Goal: Transaction & Acquisition: Purchase product/service

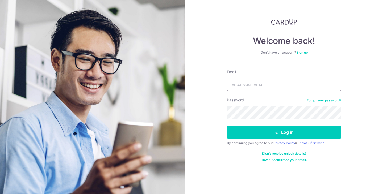
click at [236, 86] on input "Email" at bounding box center [284, 84] width 114 height 13
type input "mindykhng@gmail.com"
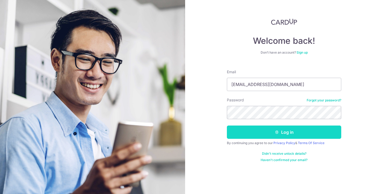
click at [268, 130] on button "Log in" at bounding box center [284, 132] width 114 height 13
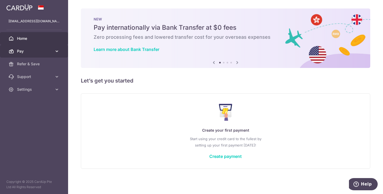
click at [28, 54] on link "Pay" at bounding box center [34, 51] width 68 height 13
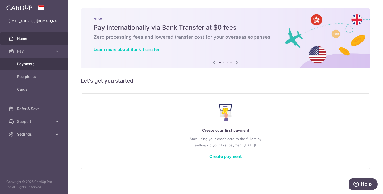
click at [49, 61] on span "Payments" at bounding box center [34, 63] width 35 height 5
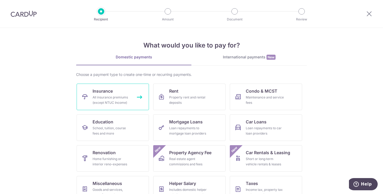
click at [95, 100] on div "All insurance premiums (except NTUC Income)" at bounding box center [111, 100] width 38 height 11
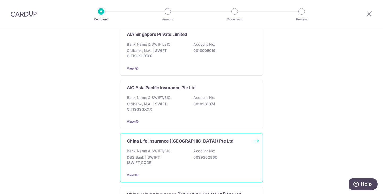
scroll to position [53, 0]
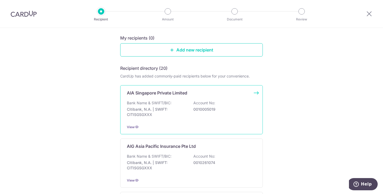
click at [211, 128] on div "View" at bounding box center [191, 127] width 129 height 6
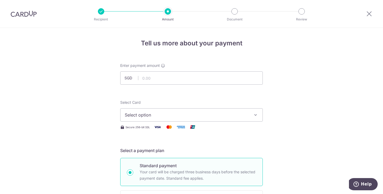
click at [219, 111] on button "Select option" at bounding box center [191, 114] width 142 height 13
click at [180, 82] on input "text" at bounding box center [191, 77] width 142 height 13
type input "300.64"
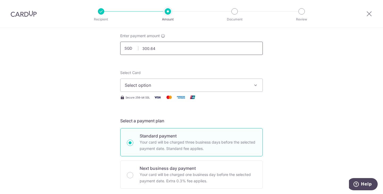
scroll to position [53, 0]
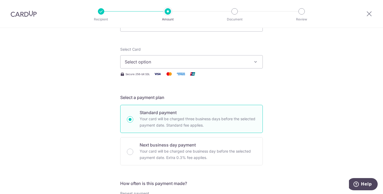
click at [169, 65] on button "Select option" at bounding box center [191, 61] width 142 height 13
click at [166, 77] on span "Add credit card" at bounding box center [196, 76] width 124 height 5
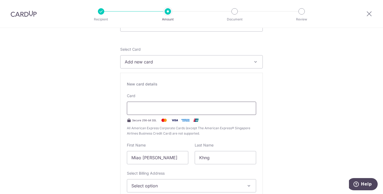
type input "02 / 2028"
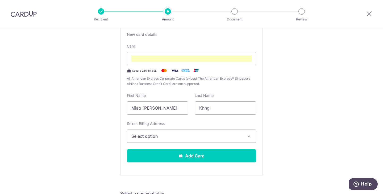
scroll to position [104, 0]
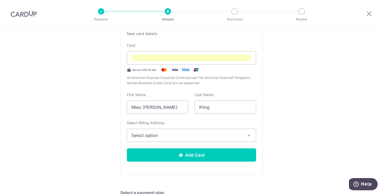
click at [240, 136] on span "Select option" at bounding box center [186, 135] width 111 height 6
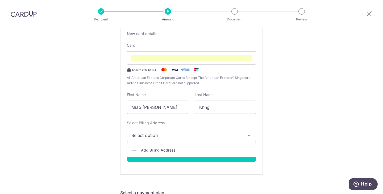
click at [190, 147] on link "Add Billing Address" at bounding box center [191, 151] width 129 height 10
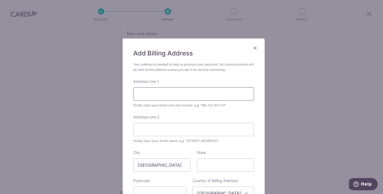
click at [165, 94] on input "Address Line 1" at bounding box center [193, 93] width 121 height 13
type input "417 Ang Mo Kio Avenue 10"
type input "#04-1017"
type input "560417"
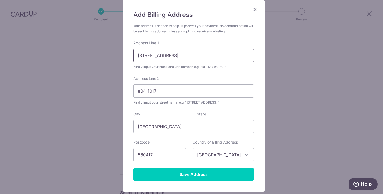
scroll to position [75, 0]
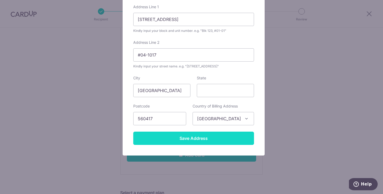
click at [191, 138] on input "Save Address" at bounding box center [193, 138] width 121 height 13
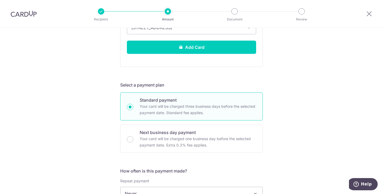
scroll to position [133, 0]
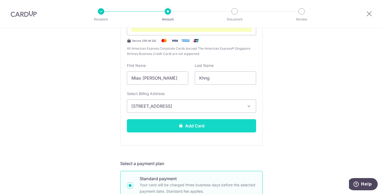
click at [210, 125] on button "Add Card" at bounding box center [191, 125] width 129 height 13
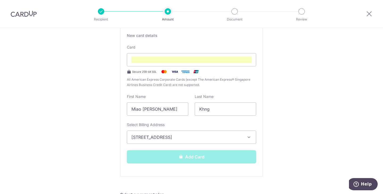
scroll to position [53, 0]
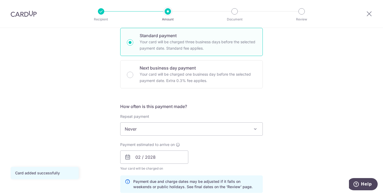
scroll to position [186, 0]
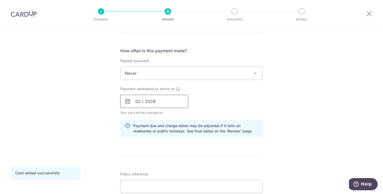
click at [167, 101] on input "02 / 2028" at bounding box center [154, 101] width 68 height 13
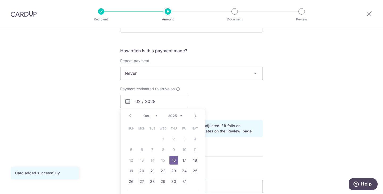
click at [176, 115] on select "2025 2026 2027 2028 2029 2030 2031 2032 2033 2034 2035" at bounding box center [175, 116] width 14 height 4
click at [173, 115] on select "2025 2026 2027 2028 2029 2030 2031 2032 2033 2034 2035" at bounding box center [175, 116] width 14 height 4
click at [171, 159] on link "16" at bounding box center [173, 160] width 9 height 9
type input "16/10/2025"
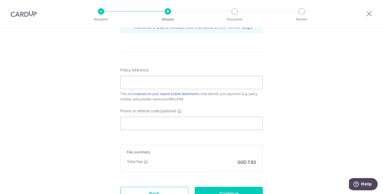
scroll to position [292, 0]
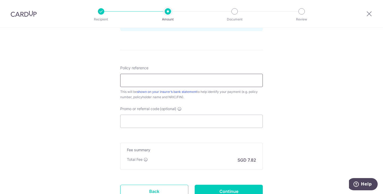
click at [201, 78] on input "Policy reference" at bounding box center [191, 80] width 142 height 13
type input "H240988539, E240988539"
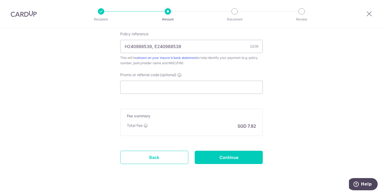
scroll to position [336, 0]
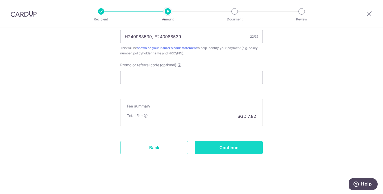
click at [223, 149] on input "Continue" at bounding box center [228, 147] width 68 height 13
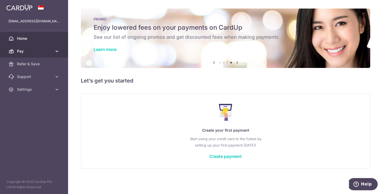
click at [45, 53] on span "Pay" at bounding box center [34, 51] width 35 height 5
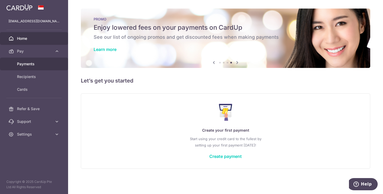
click at [32, 63] on span "Payments" at bounding box center [34, 63] width 35 height 5
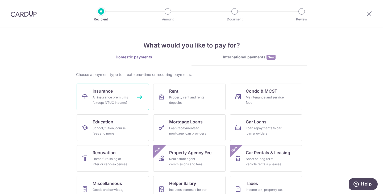
click at [110, 96] on div "All insurance premiums (except NTUC Income)" at bounding box center [111, 100] width 38 height 11
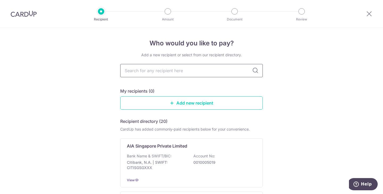
click at [160, 74] on input "text" at bounding box center [191, 70] width 142 height 13
click at [256, 67] on icon at bounding box center [255, 70] width 6 height 6
drag, startPoint x: 250, startPoint y: 73, endPoint x: 253, endPoint y: 71, distance: 4.2
click at [249, 73] on input "text" at bounding box center [191, 70] width 142 height 13
click at [254, 70] on icon at bounding box center [255, 70] width 6 height 6
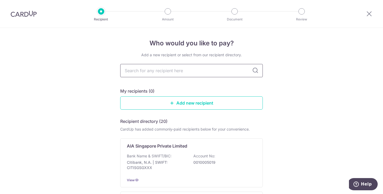
click at [236, 67] on input "text" at bounding box center [191, 70] width 142 height 13
type input "s"
type input "singli"
type input "singlife"
click at [255, 69] on icon at bounding box center [255, 70] width 6 height 6
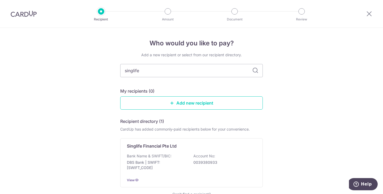
click at [255, 71] on icon at bounding box center [255, 70] width 6 height 6
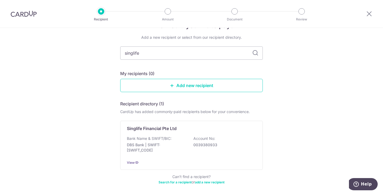
scroll to position [40, 0]
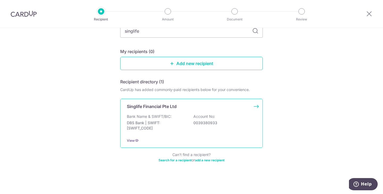
click at [171, 132] on div "Bank Name & SWIFT/BIC: DBS Bank | SWIFT: DBSSSGSGXXX Account No: 0039380933" at bounding box center [191, 124] width 129 height 20
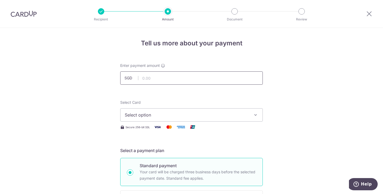
click at [183, 82] on input "text" at bounding box center [191, 77] width 142 height 13
type input "188.50"
click at [161, 116] on span "Select option" at bounding box center [187, 115] width 124 height 6
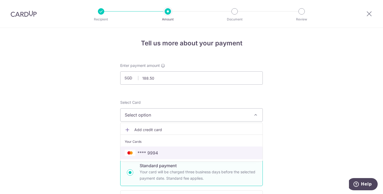
click at [154, 158] on link "**** 9994" at bounding box center [191, 153] width 142 height 13
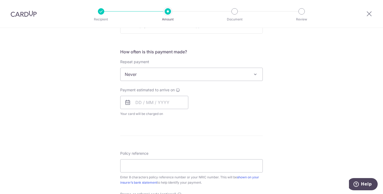
scroll to position [186, 0]
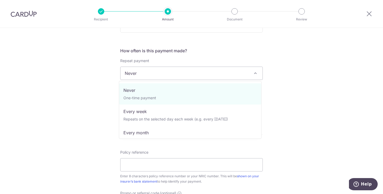
click at [188, 72] on span "Never" at bounding box center [191, 73] width 142 height 13
select select "3"
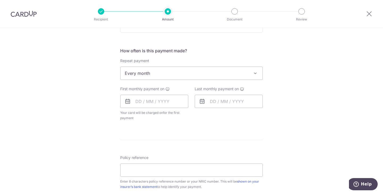
scroll to position [133, 0]
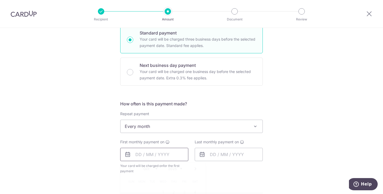
click at [162, 159] on input "text" at bounding box center [154, 154] width 68 height 13
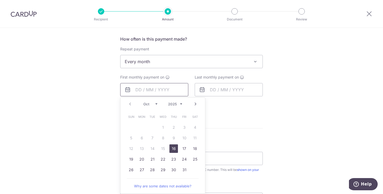
scroll to position [159, 0]
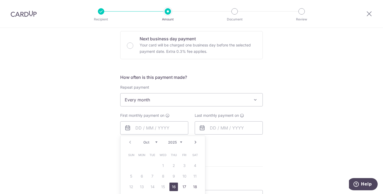
click at [317, 154] on div "Tell us more about your payment Enter payment amount SGD 188.50 188.50 Select C…" at bounding box center [191, 111] width 383 height 486
click at [160, 124] on input "text" at bounding box center [154, 127] width 68 height 13
click at [152, 141] on select "Oct Nov Dec" at bounding box center [150, 142] width 14 height 4
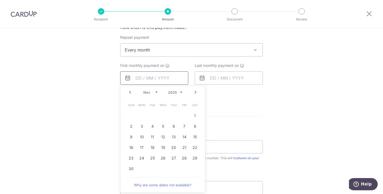
scroll to position [213, 0]
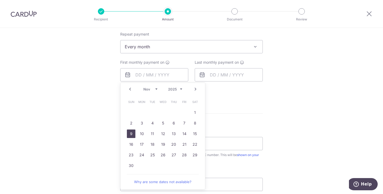
click at [132, 134] on link "9" at bounding box center [131, 134] width 9 height 9
type input "09/11/2025"
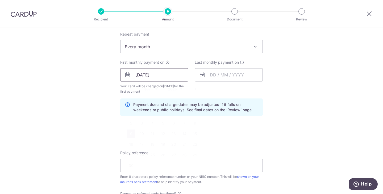
click at [146, 80] on input "09/11/2025" at bounding box center [154, 74] width 68 height 13
click at [230, 78] on input "text" at bounding box center [228, 74] width 68 height 13
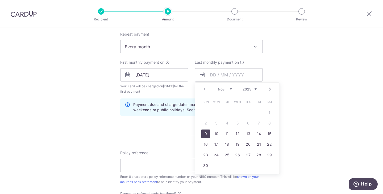
click at [203, 133] on link "9" at bounding box center [205, 134] width 9 height 9
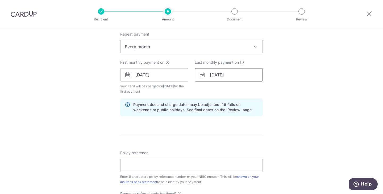
click at [232, 73] on input "09/11/2025" at bounding box center [228, 74] width 68 height 13
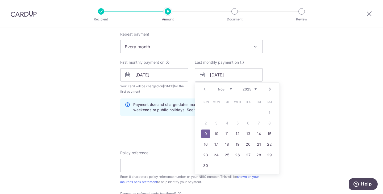
click at [245, 88] on select "2025 2026 2027 2028 2029 2030 2031 2032 2033 2034 2035" at bounding box center [249, 89] width 14 height 4
click at [206, 133] on link "11" at bounding box center [205, 134] width 9 height 9
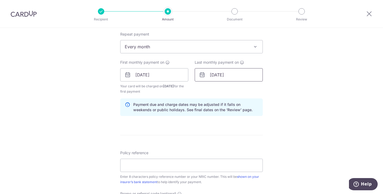
click at [231, 72] on input "11/11/2035" at bounding box center [228, 74] width 68 height 13
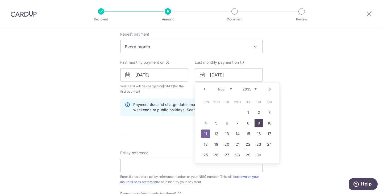
click at [256, 124] on link "9" at bounding box center [258, 123] width 9 height 9
type input "09/11/2035"
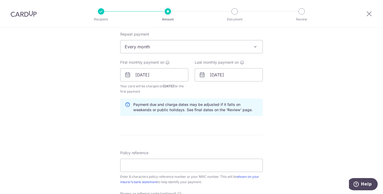
drag, startPoint x: 336, startPoint y: 110, endPoint x: 328, endPoint y: 111, distance: 7.8
click at [336, 110] on div "Tell us more about your payment Enter payment amount SGD 188.50 188.50 Select C…" at bounding box center [191, 69] width 383 height 508
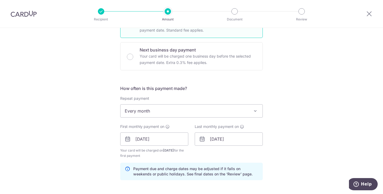
scroll to position [209, 0]
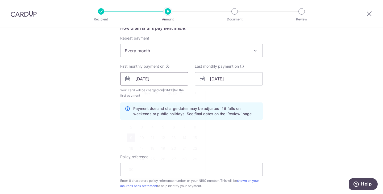
click at [145, 79] on input "09/11/2025" at bounding box center [154, 78] width 68 height 13
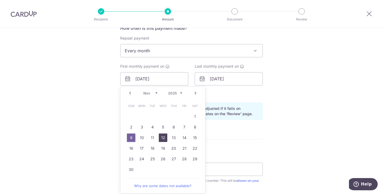
click at [160, 139] on link "12" at bounding box center [163, 138] width 9 height 9
type input "[DATE]"
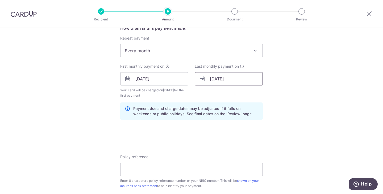
click at [225, 78] on input "09/11/2035" at bounding box center [228, 78] width 68 height 13
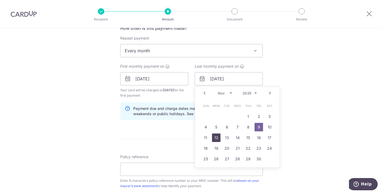
click at [214, 139] on link "12" at bounding box center [216, 138] width 9 height 9
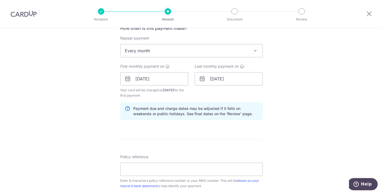
click at [320, 104] on div "Tell us more about your payment Enter payment amount SGD 188.50 188.50 Select C…" at bounding box center [191, 73] width 383 height 508
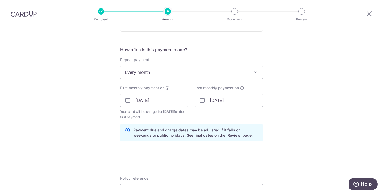
scroll to position [186, 0]
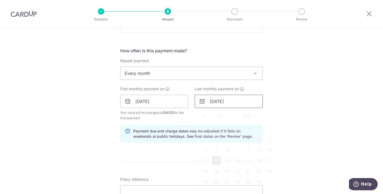
click at [235, 100] on input "12/11/2035" at bounding box center [228, 101] width 68 height 13
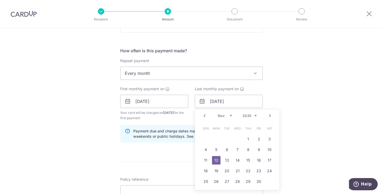
click at [252, 115] on select "2025 2026 2027 2028 2029 2030 2031 2032 2033 2034 2035" at bounding box center [249, 116] width 14 height 4
click at [222, 115] on select "Jan Feb Mar Apr May Jun Jul Aug Sep Oct Nov Dec" at bounding box center [225, 116] width 14 height 4
click at [271, 148] on link "12" at bounding box center [269, 150] width 9 height 9
type input "12/12/2026"
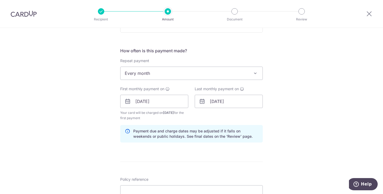
click at [315, 123] on div "Tell us more about your payment Enter payment amount SGD 188.50 188.50 Select C…" at bounding box center [191, 96] width 383 height 508
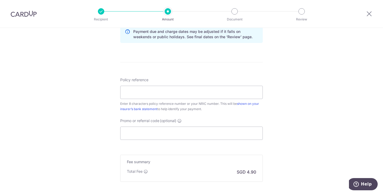
scroll to position [292, 0]
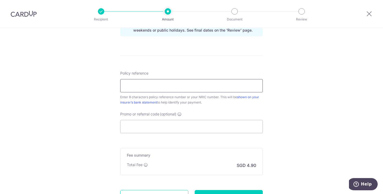
click at [208, 88] on input "Policy reference" at bounding box center [191, 85] width 142 height 13
type input "82695304"
click at [135, 126] on input "Promo or referral code (optional)" at bounding box center [191, 126] width 142 height 13
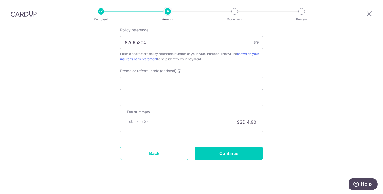
scroll to position [341, 0]
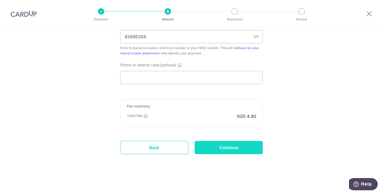
click at [251, 149] on input "Continue" at bounding box center [228, 147] width 68 height 13
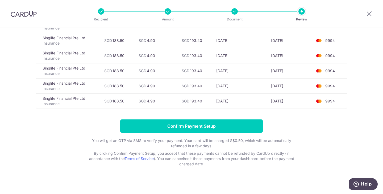
scroll to position [186, 0]
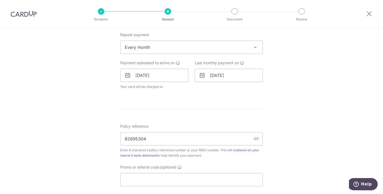
scroll to position [213, 0]
click at [217, 75] on input "12/12/2026" at bounding box center [228, 74] width 68 height 13
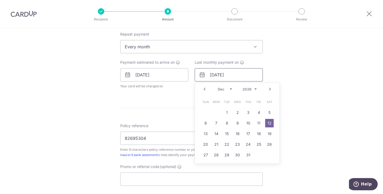
drag, startPoint x: 232, startPoint y: 75, endPoint x: 227, endPoint y: 74, distance: 5.4
click at [227, 74] on input "12/12/2026" at bounding box center [228, 74] width 68 height 13
type input "[DATE]"
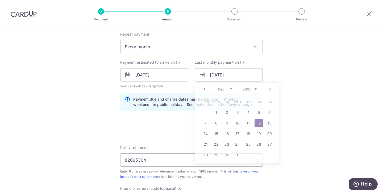
click at [279, 137] on div "Tell us more about your payment Enter payment amount SGD 188.50 188.50 Select C…" at bounding box center [191, 66] width 383 height 502
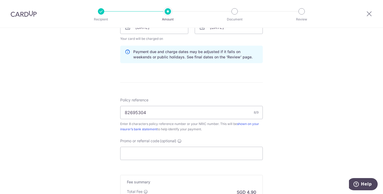
scroll to position [319, 0]
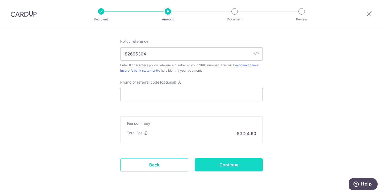
click at [231, 167] on input "Continue" at bounding box center [228, 164] width 68 height 13
